Goal: Contribute content

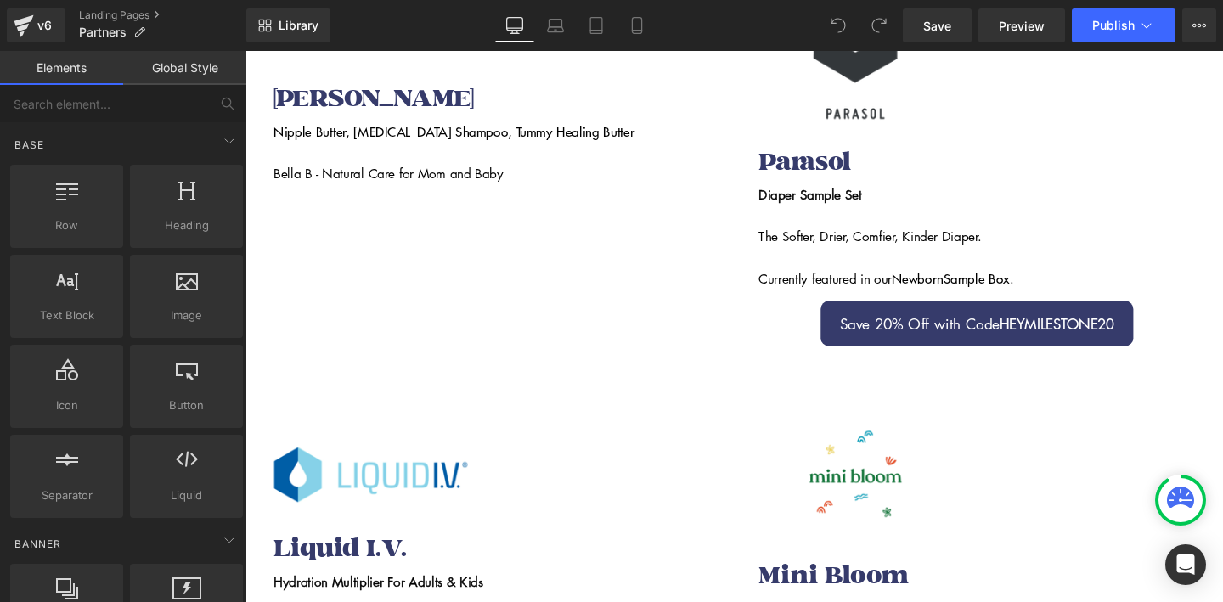
scroll to position [1981, 0]
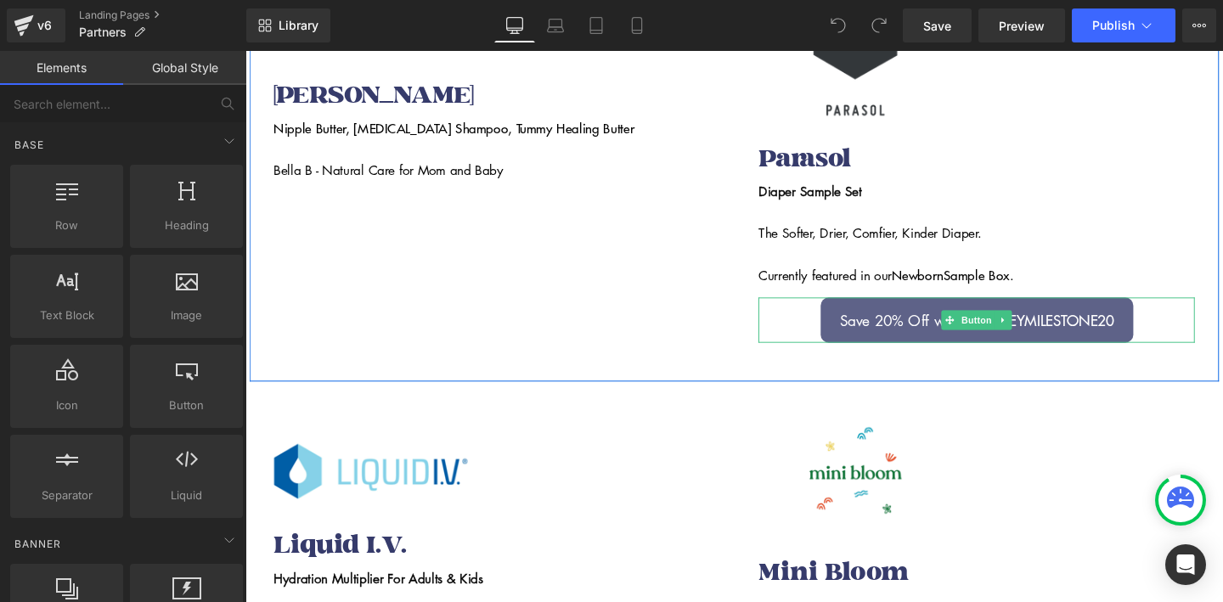
click at [933, 330] on span "Save 20% Off with Code HEYMILESTONE20" at bounding box center [1014, 334] width 288 height 20
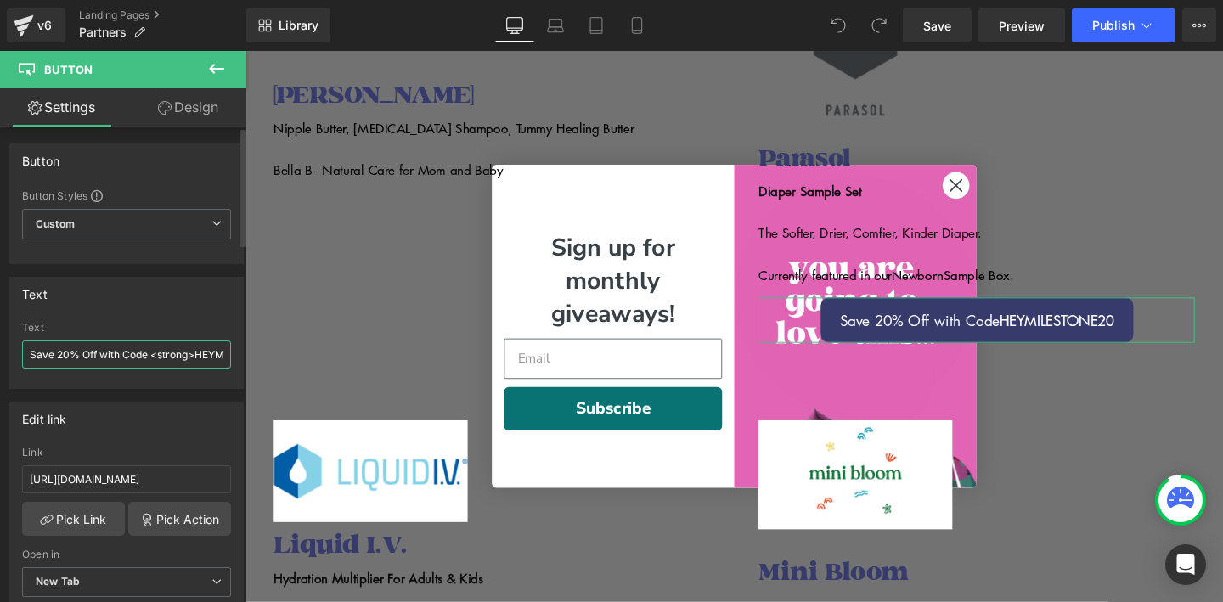
click at [168, 354] on input "Save 20% Off with Code <strong>HEYMILESTONE20</strong>" at bounding box center [126, 355] width 209 height 28
type input "Save 20% Off with Code <strong>HMPARASOL20</strong>"
click at [109, 482] on input "[URL][DOMAIN_NAME]" at bounding box center [126, 479] width 209 height 28
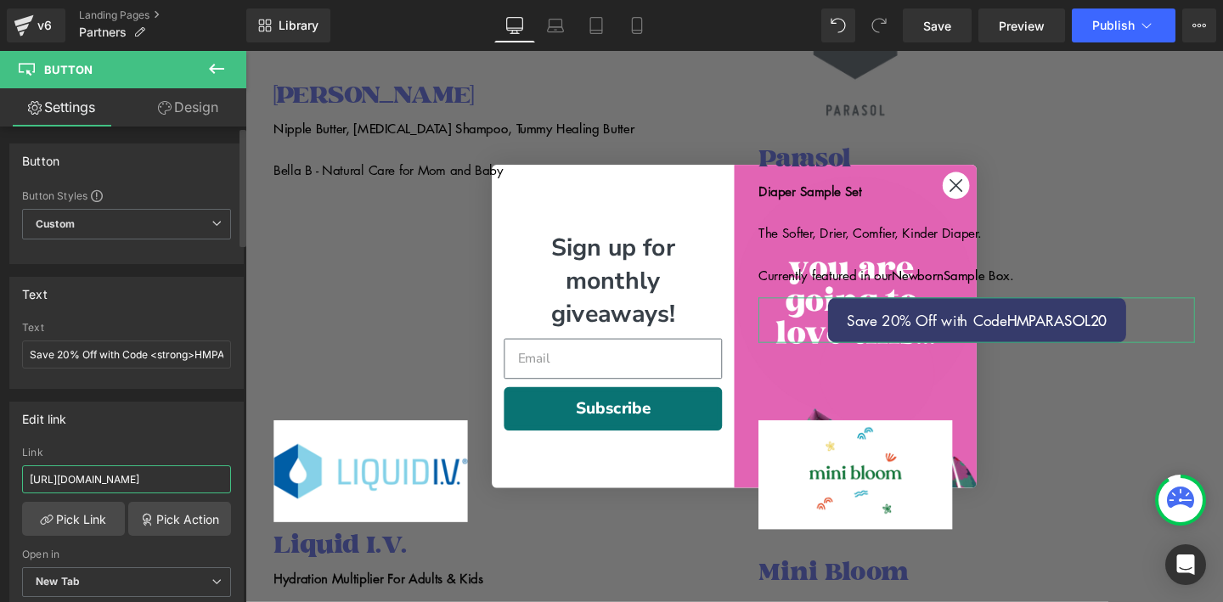
click at [109, 482] on input "[URL][DOMAIN_NAME]" at bounding box center [126, 479] width 209 height 28
paste input "?sca_ref=9440521.SxtnbvphSJ"
type input "[URL][DOMAIN_NAME]"
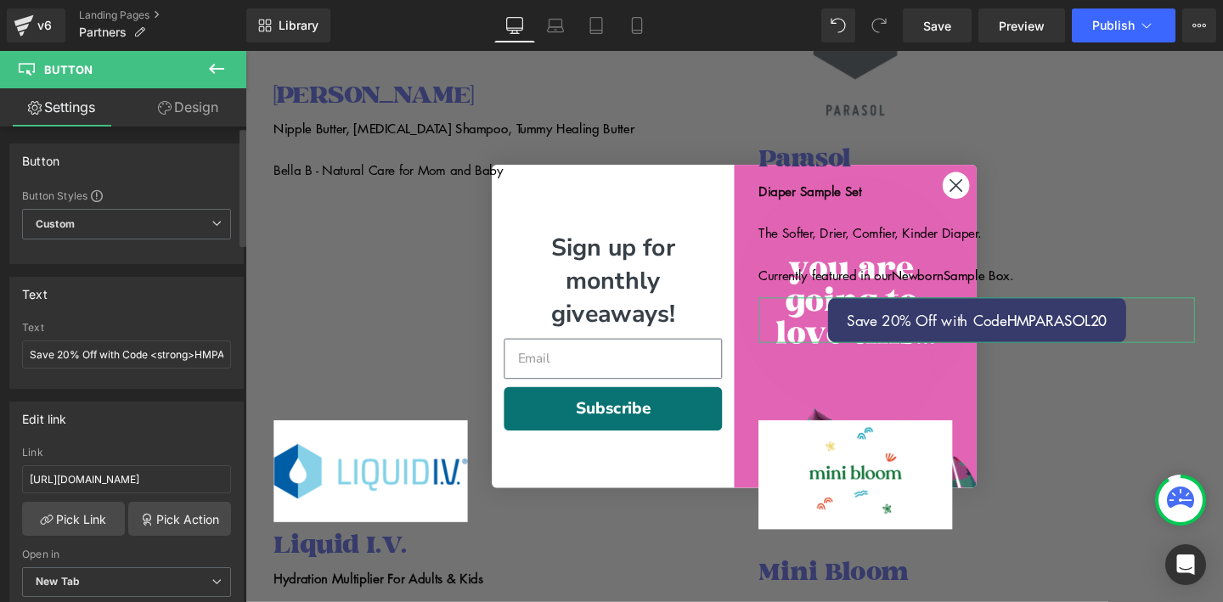
click at [140, 421] on div "Edit link" at bounding box center [126, 419] width 233 height 32
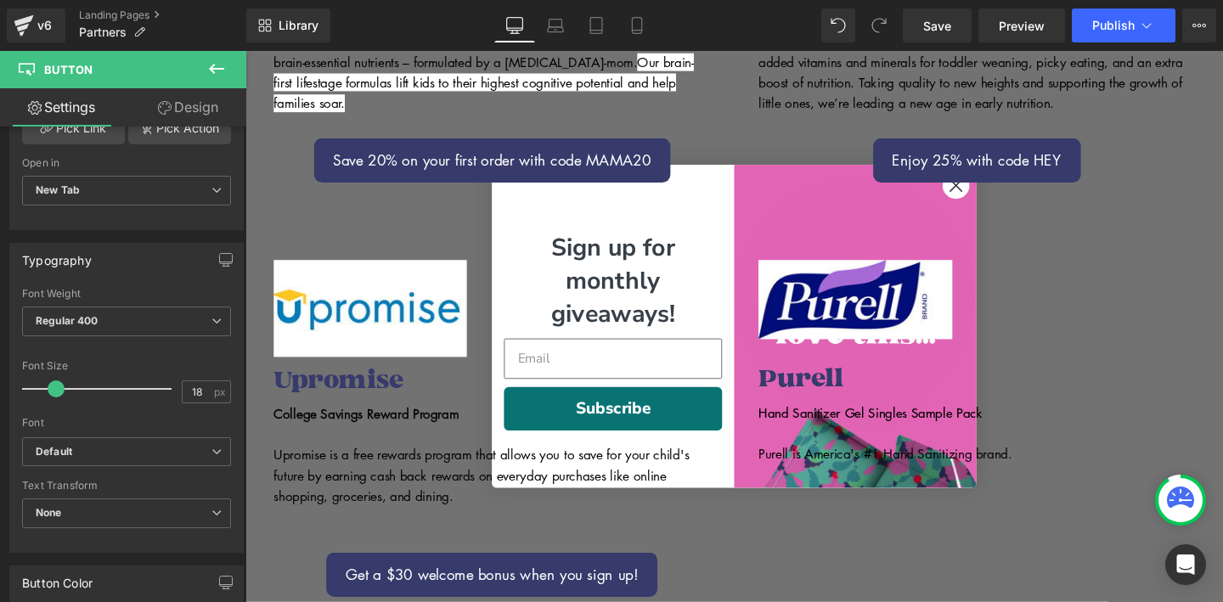
scroll to position [911, 0]
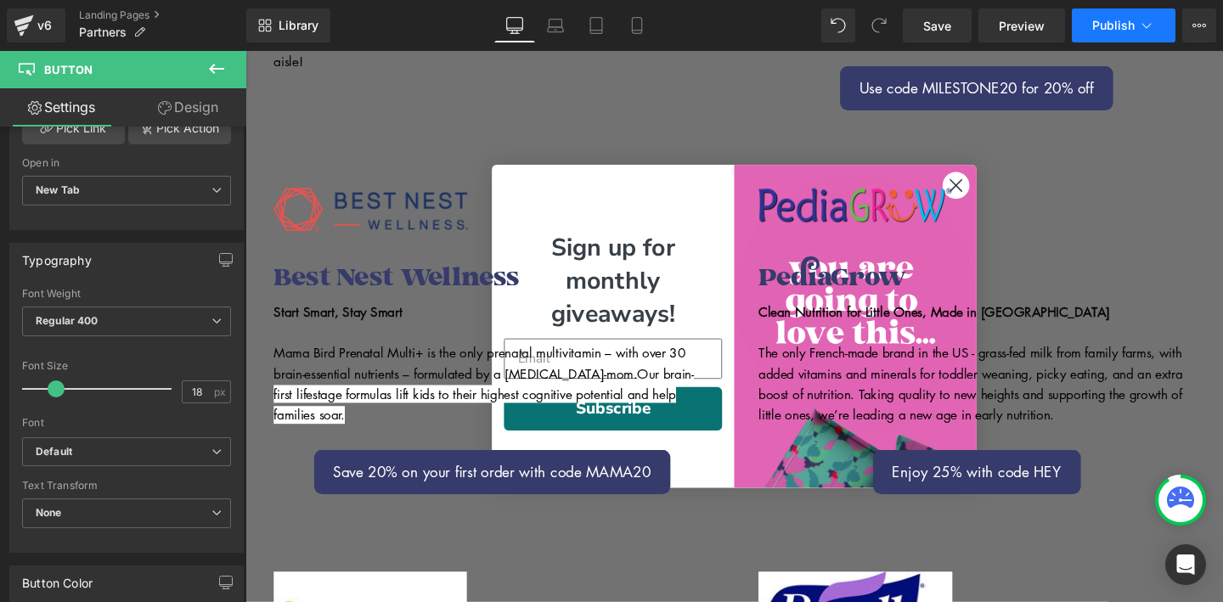
click at [1114, 20] on span "Publish" at bounding box center [1113, 26] width 42 height 14
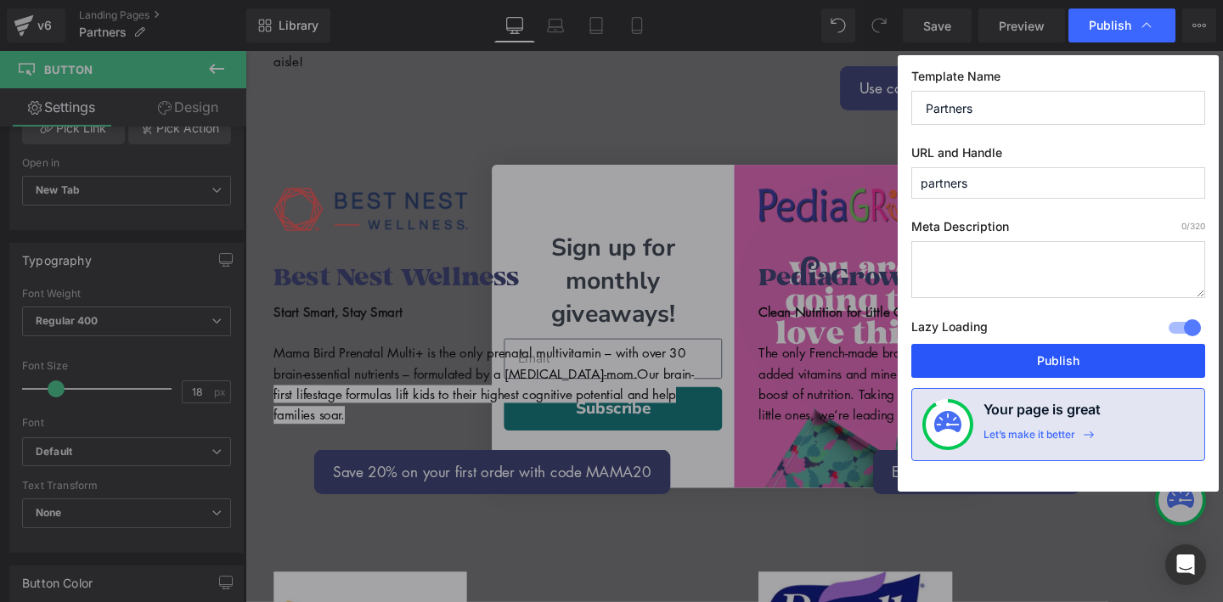
click at [1045, 360] on button "Publish" at bounding box center [1058, 361] width 294 height 34
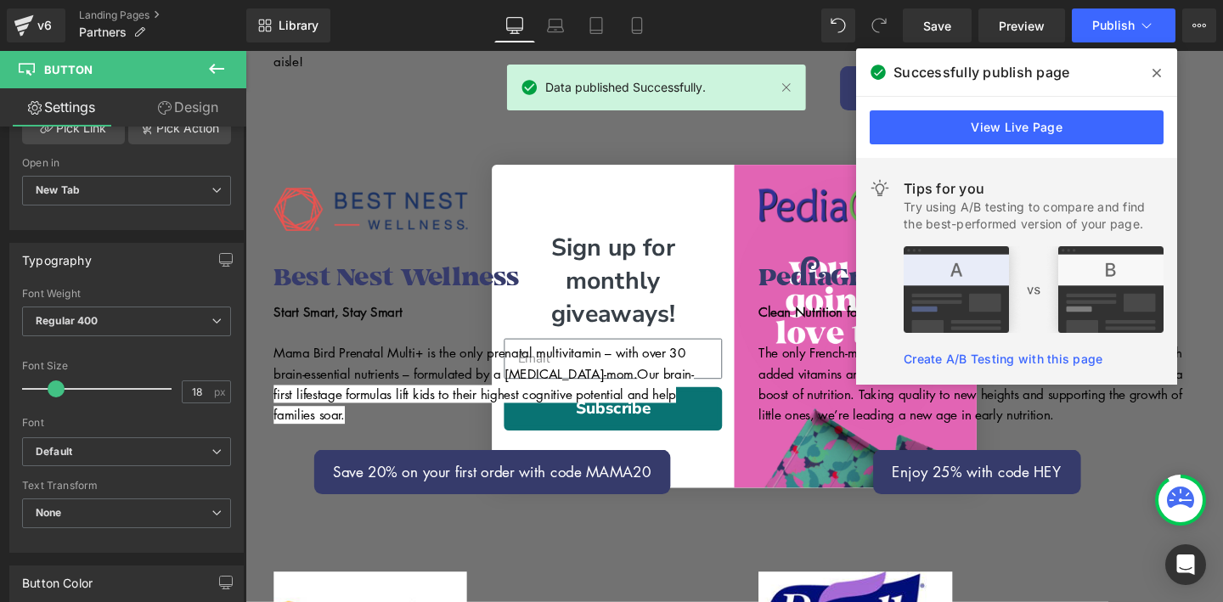
click at [1155, 74] on icon at bounding box center [1156, 73] width 8 height 8
